Goal: Task Accomplishment & Management: Manage account settings

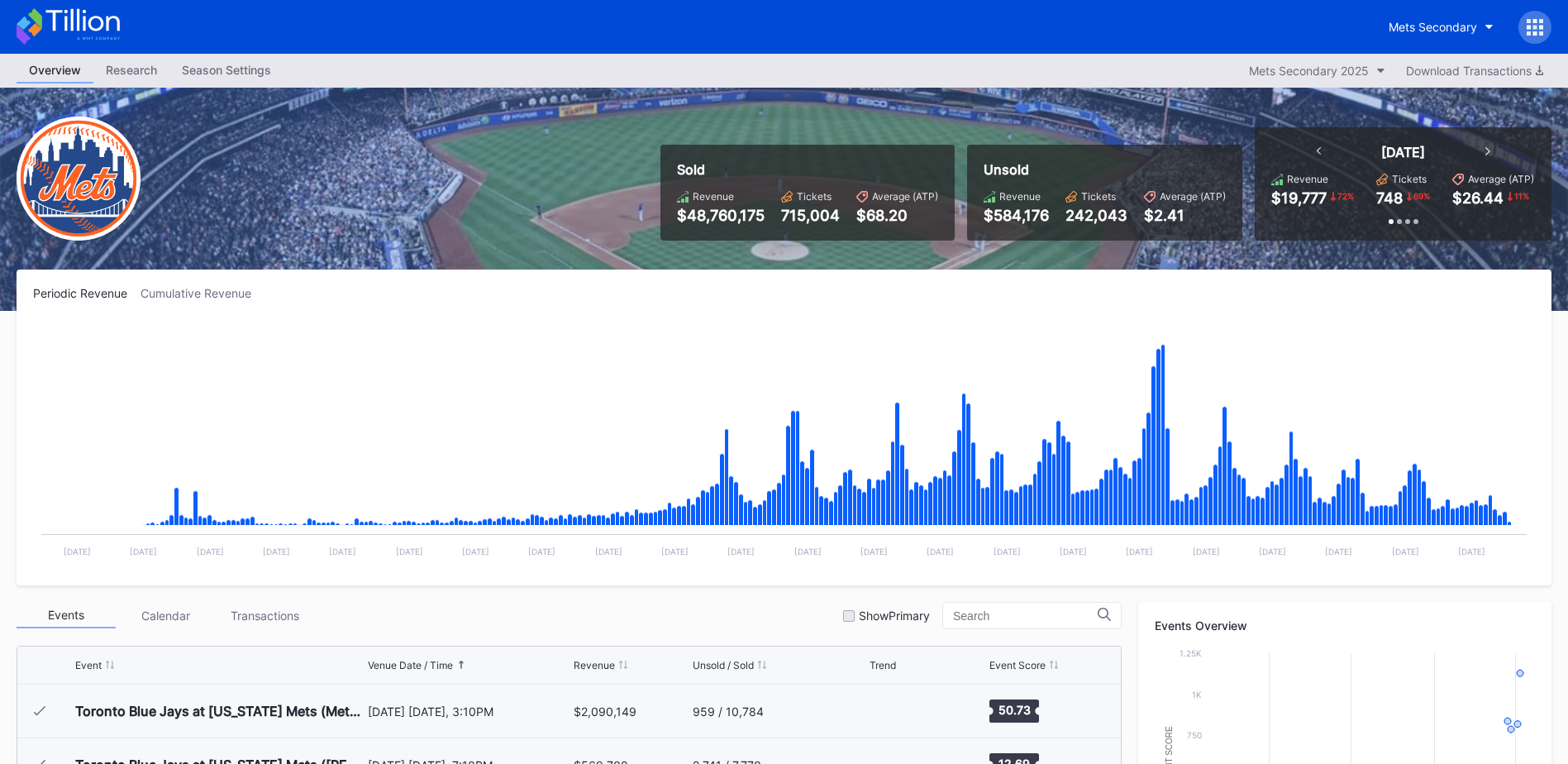
scroll to position [3977, 0]
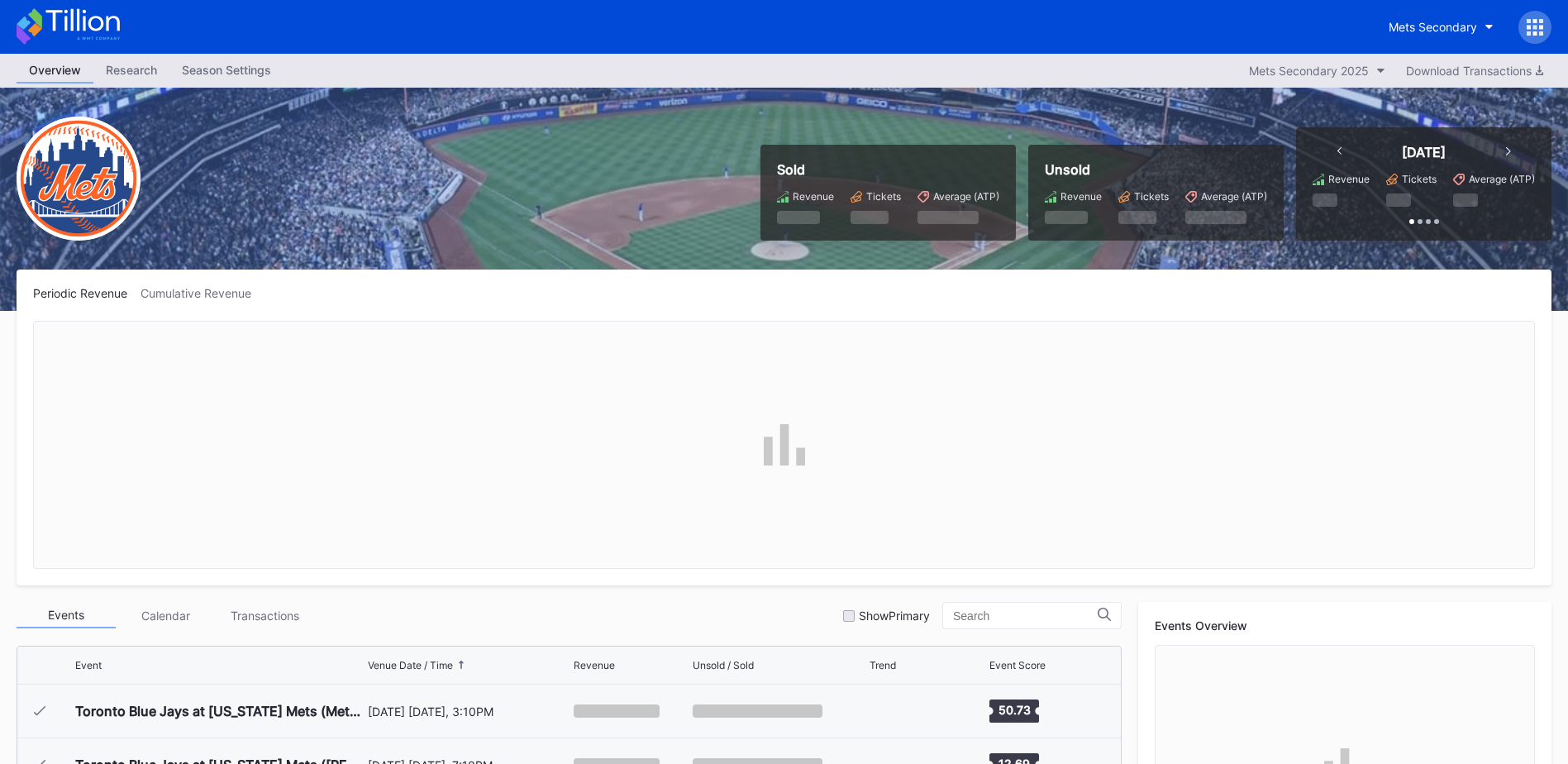
scroll to position [3977, 0]
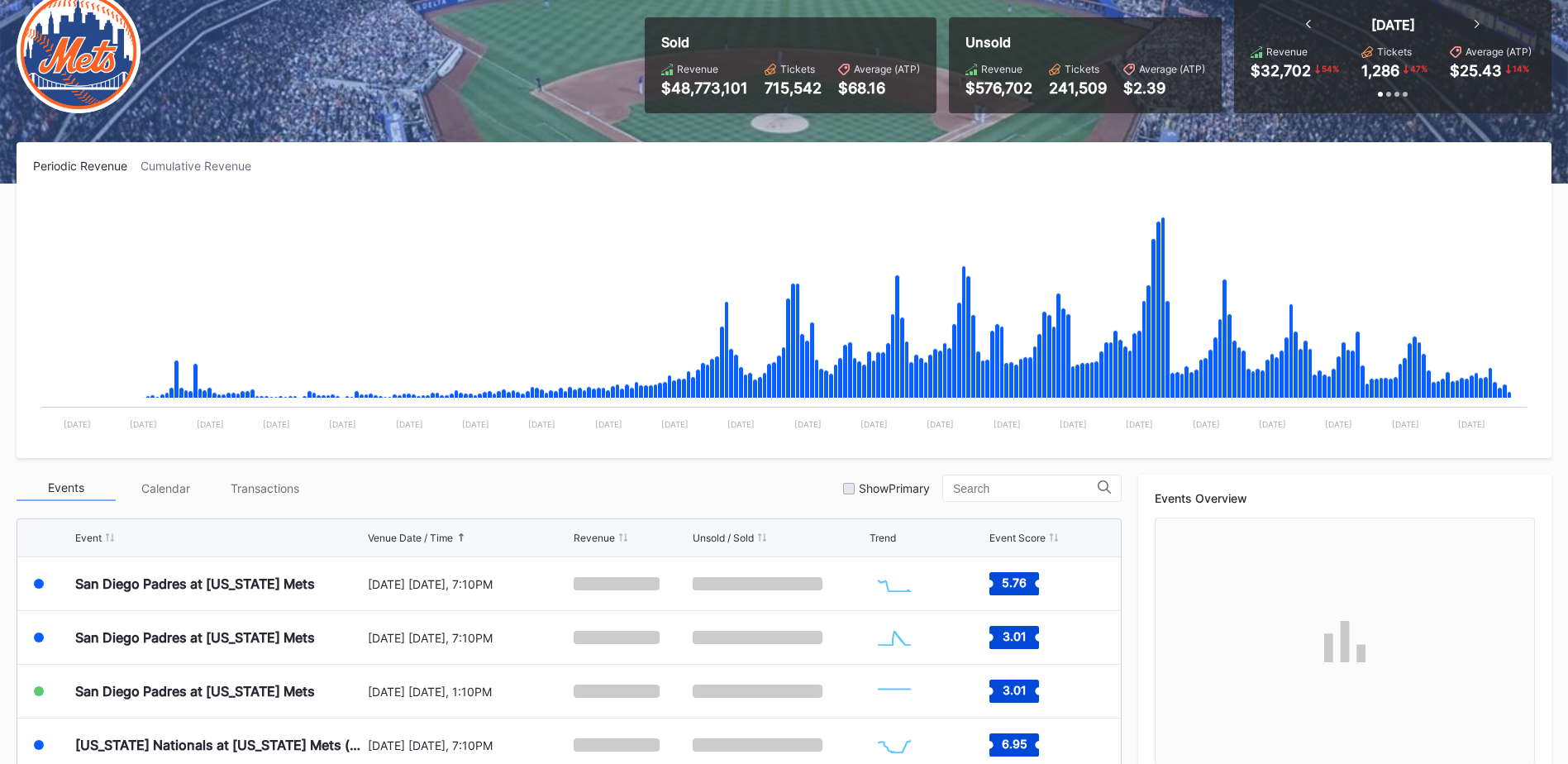
scroll to position [248, 0]
